Goal: Task Accomplishment & Management: Manage account settings

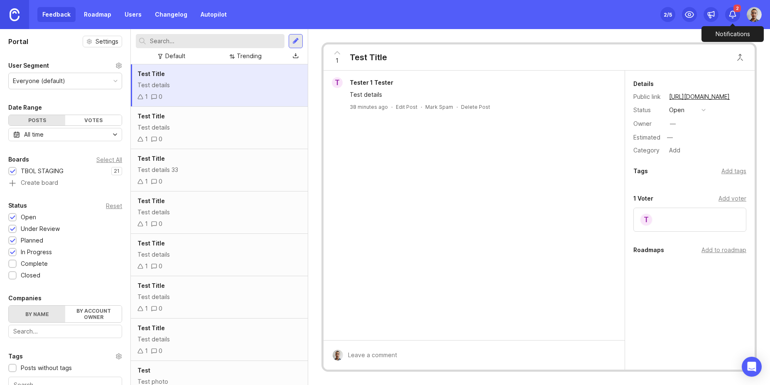
click at [731, 13] on icon at bounding box center [732, 14] width 8 height 8
click at [131, 10] on link "Users" at bounding box center [133, 14] width 27 height 15
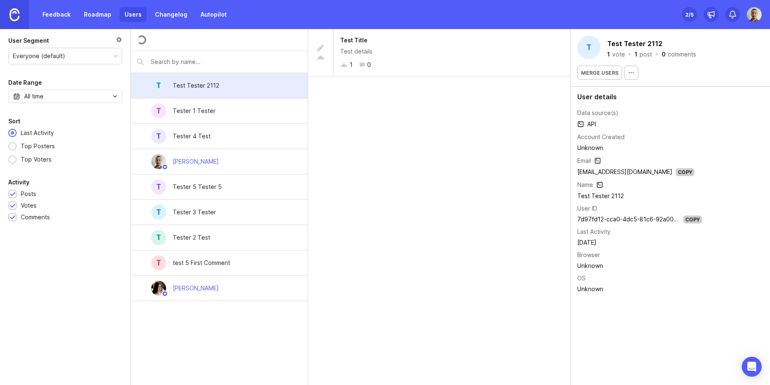
click at [222, 92] on div "Test Tester 2112" at bounding box center [196, 85] width 60 height 18
click at [60, 20] on link "Feedback" at bounding box center [56, 14] width 38 height 15
